Goal: Task Accomplishment & Management: Complete application form

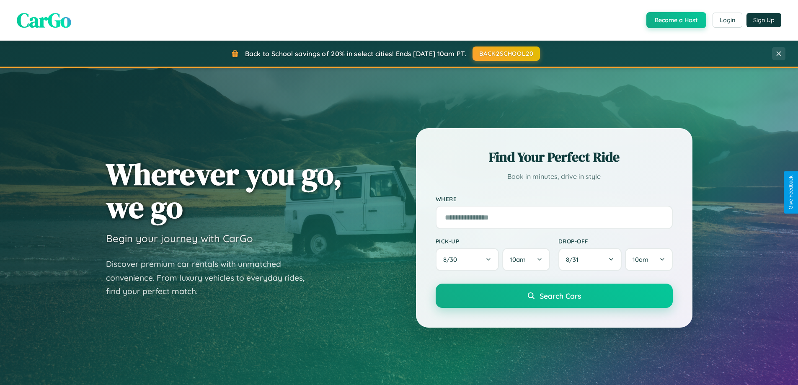
scroll to position [576, 0]
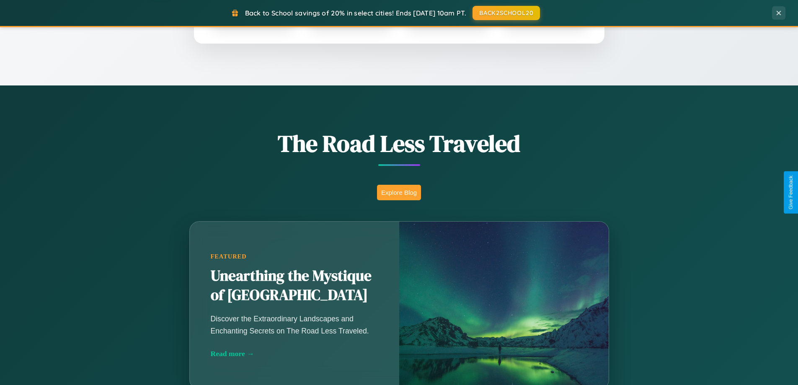
click at [399, 192] on button "Explore Blog" at bounding box center [399, 192] width 44 height 15
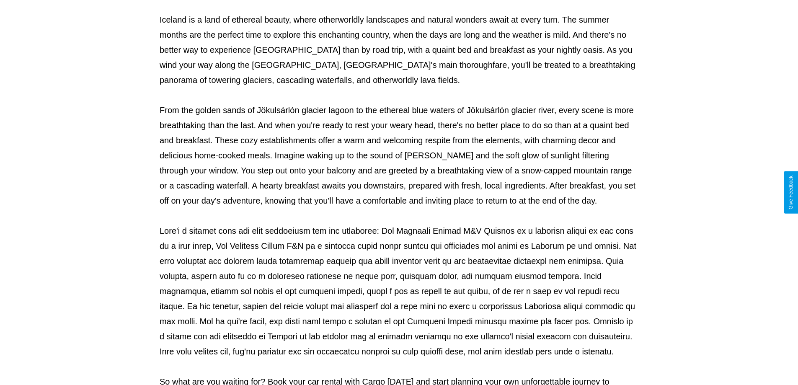
scroll to position [271, 0]
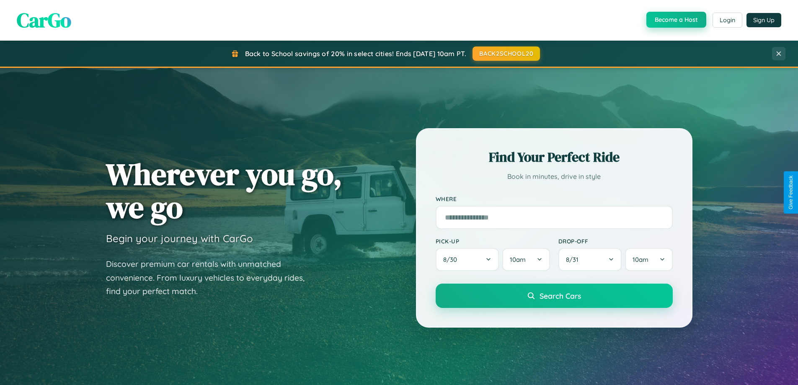
click at [675, 20] on button "Become a Host" at bounding box center [676, 20] width 60 height 16
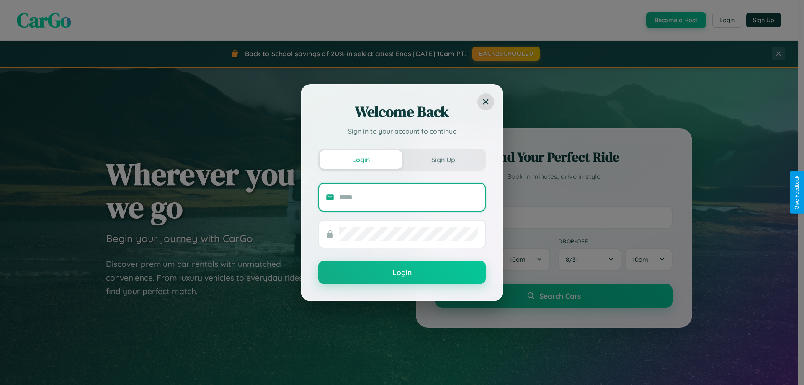
click at [409, 197] on input "text" at bounding box center [408, 197] width 139 height 13
type input "**********"
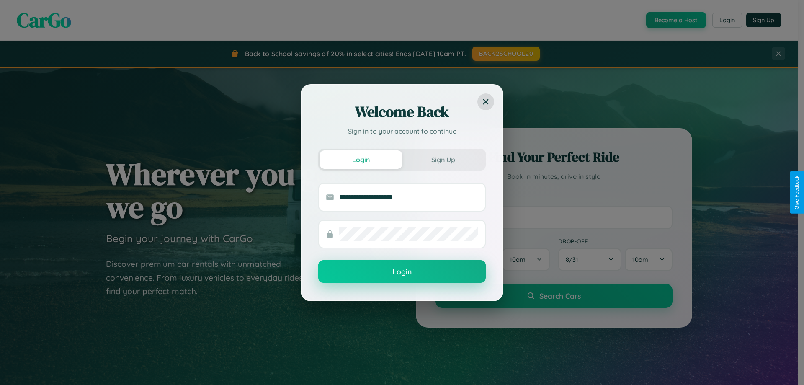
click at [402, 272] on button "Login" at bounding box center [401, 271] width 167 height 23
